Goal: Task Accomplishment & Management: Manage account settings

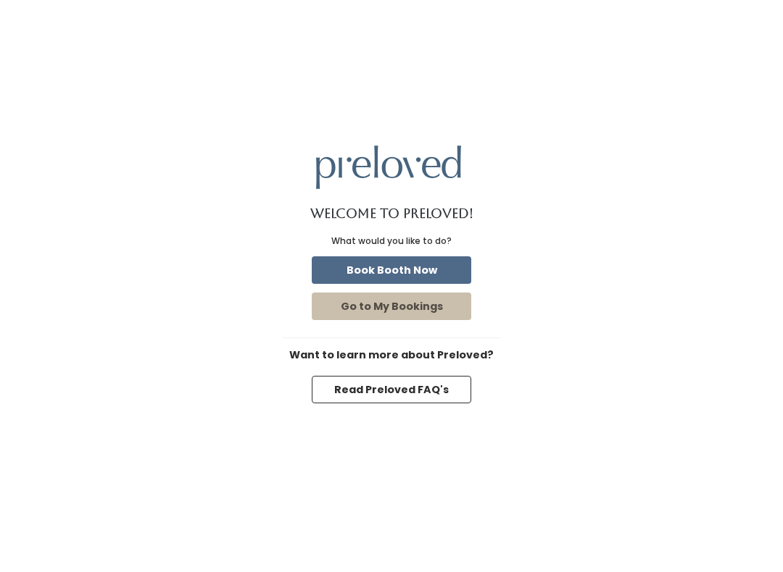
click at [450, 257] on button "Book Booth Now" at bounding box center [391, 271] width 159 height 28
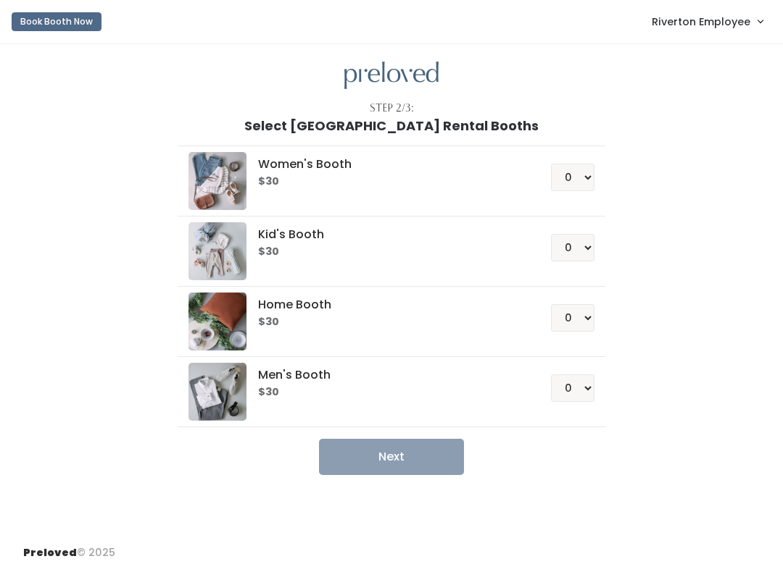
click at [733, 18] on span "Riverton Employee" at bounding box center [700, 22] width 99 height 16
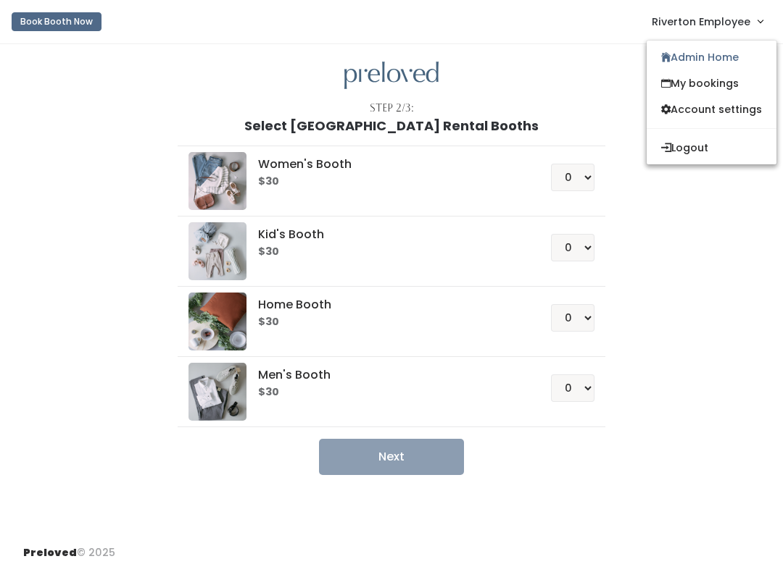
click at [740, 62] on link "Admin Home" at bounding box center [711, 57] width 130 height 26
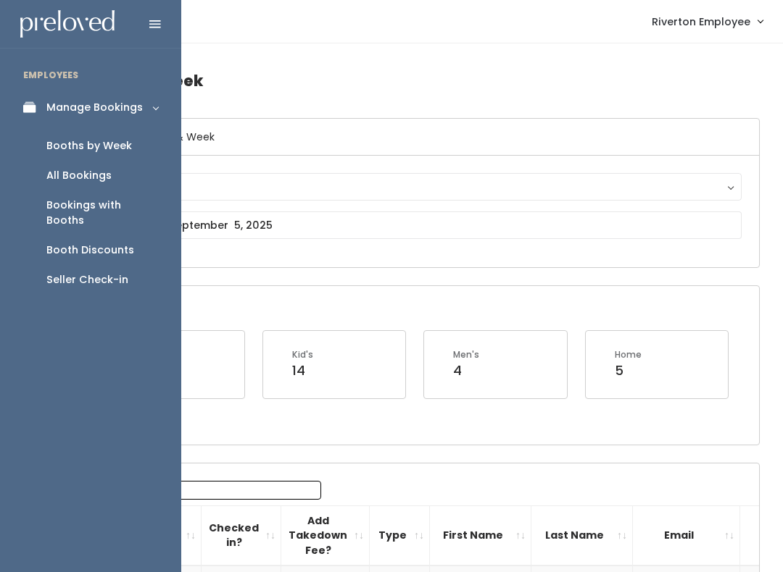
click at [143, 213] on link "Bookings with Booths" at bounding box center [90, 213] width 181 height 45
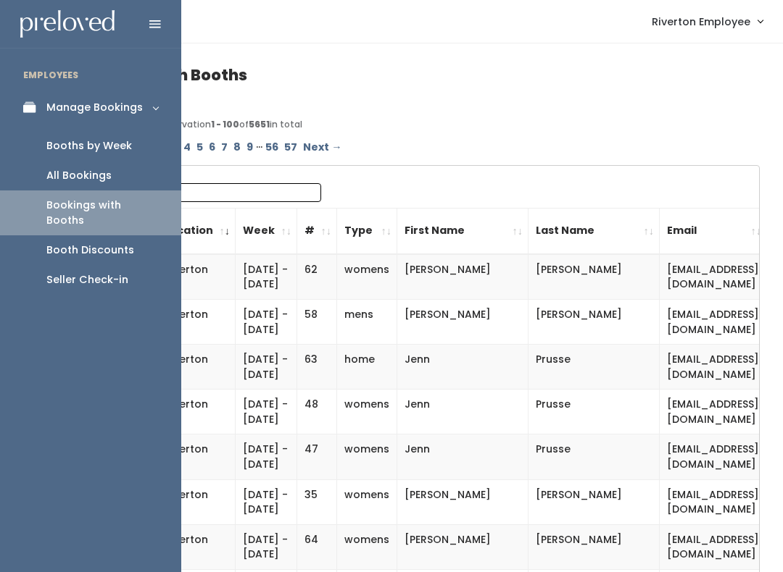
click at [138, 236] on link "Booth Discounts" at bounding box center [90, 251] width 181 height 30
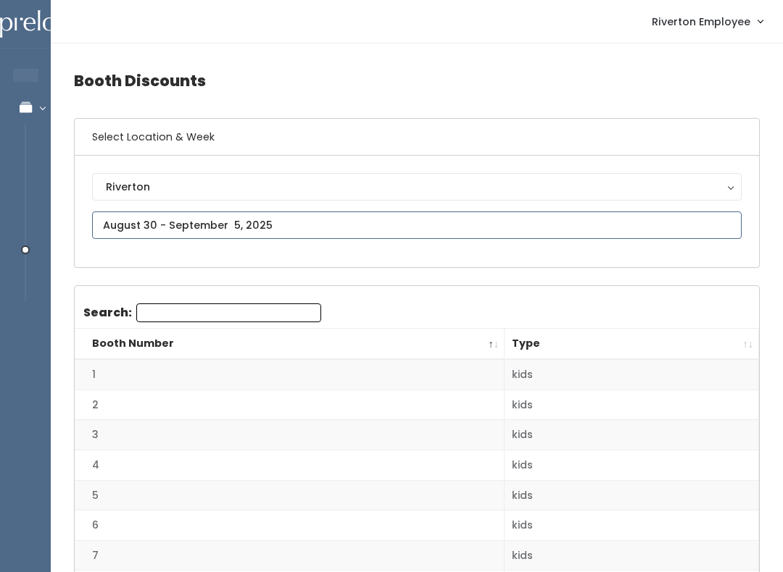
click at [632, 238] on input "text" at bounding box center [416, 226] width 649 height 28
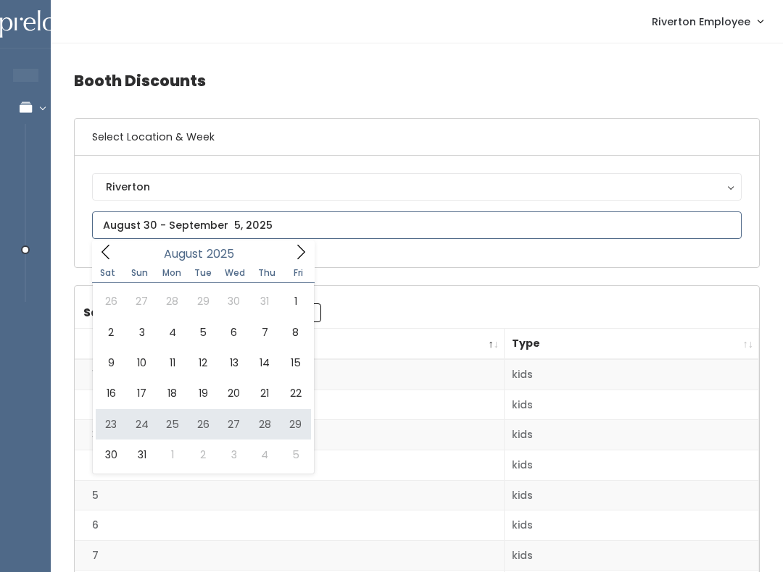
type input "August 23 to August 29"
